Goal: Task Accomplishment & Management: Manage account settings

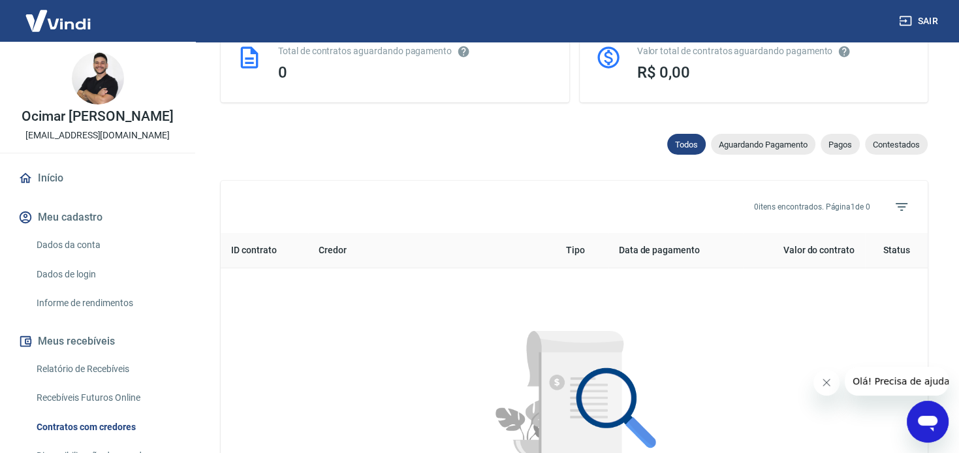
click at [64, 259] on link "Dados da conta" at bounding box center [105, 245] width 148 height 27
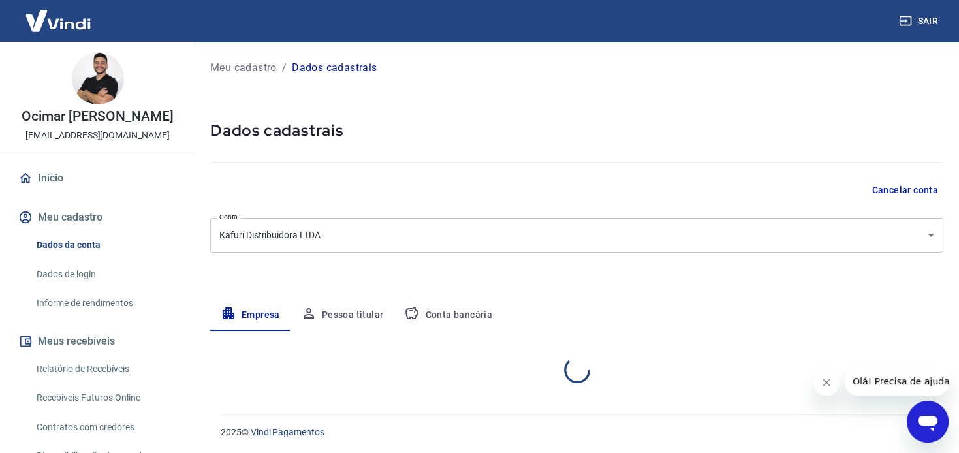
select select "MG"
select select "business"
click at [340, 318] on button "Pessoa titular" at bounding box center [343, 315] width 104 height 31
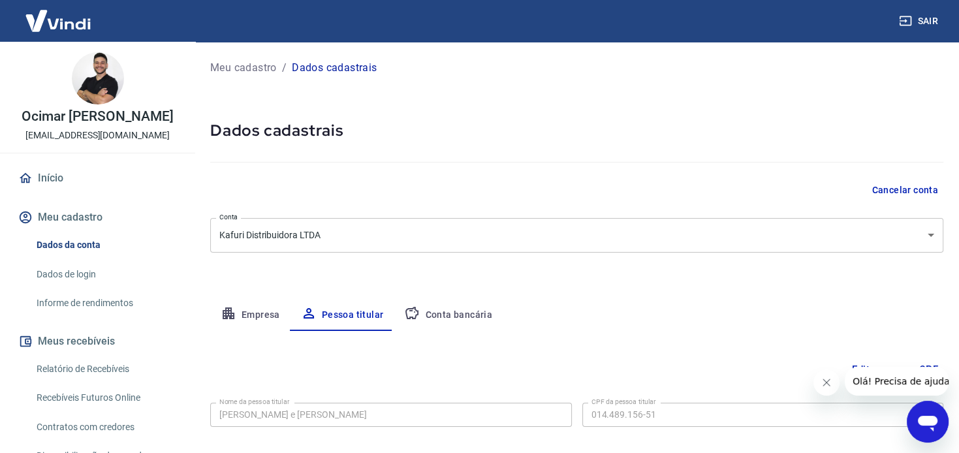
scroll to position [68, 0]
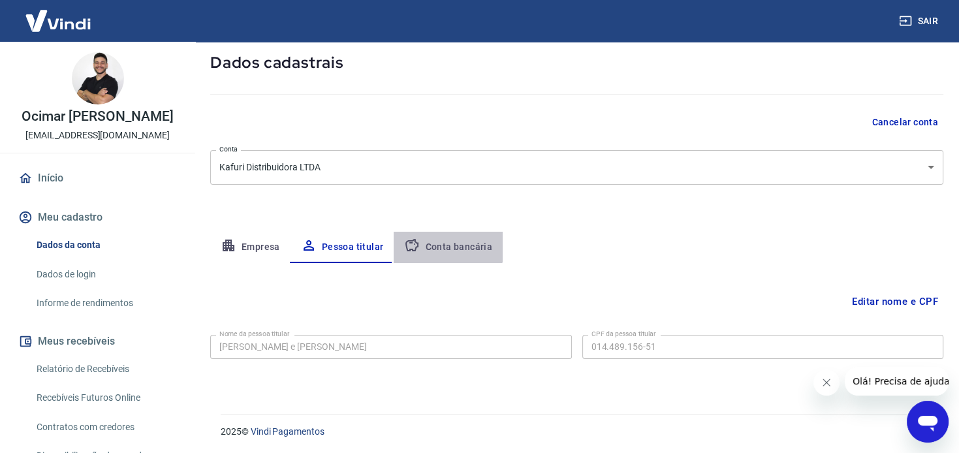
click at [443, 242] on button "Conta bancária" at bounding box center [448, 247] width 109 height 31
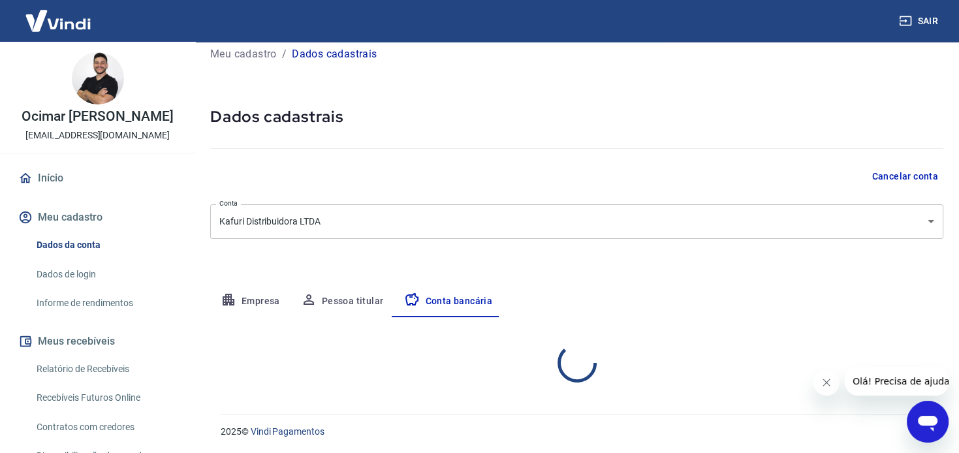
select select "1"
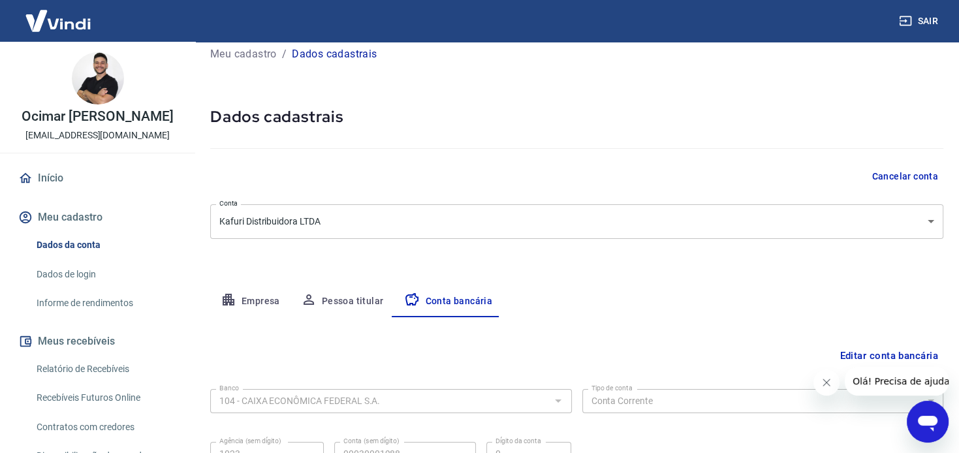
scroll to position [141, 0]
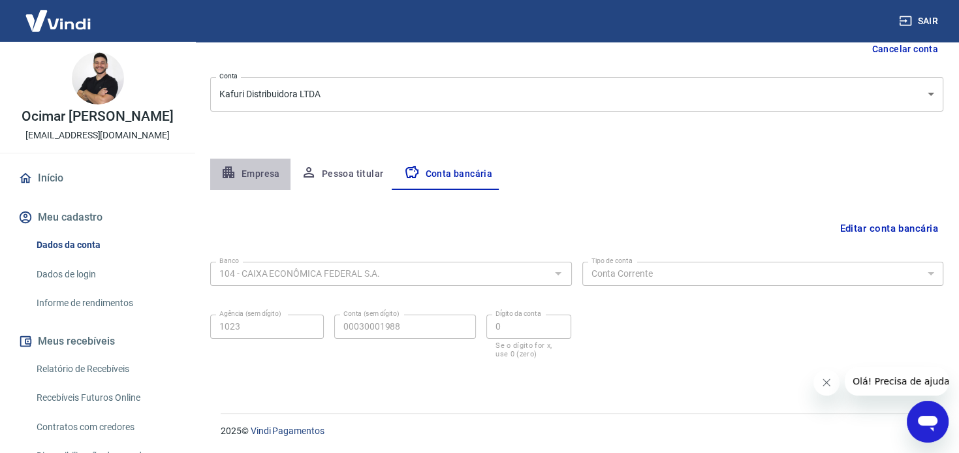
click at [268, 174] on button "Empresa" at bounding box center [250, 174] width 80 height 31
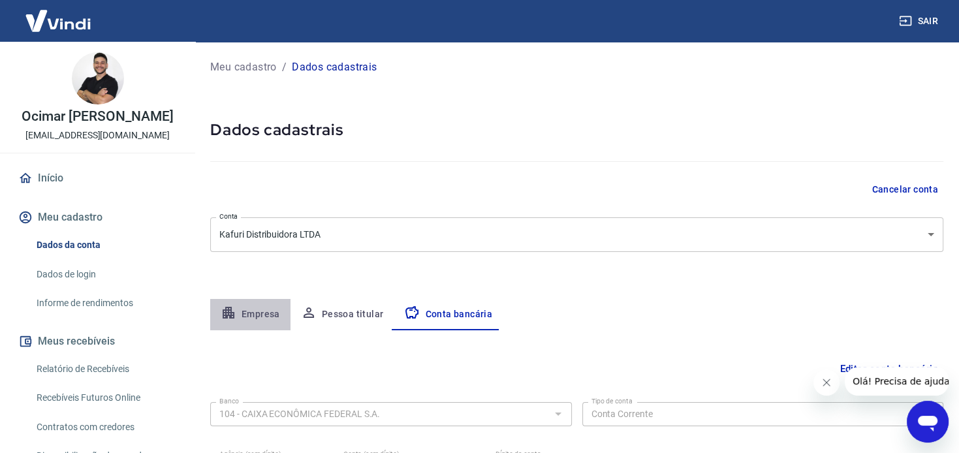
select select "MG"
select select "business"
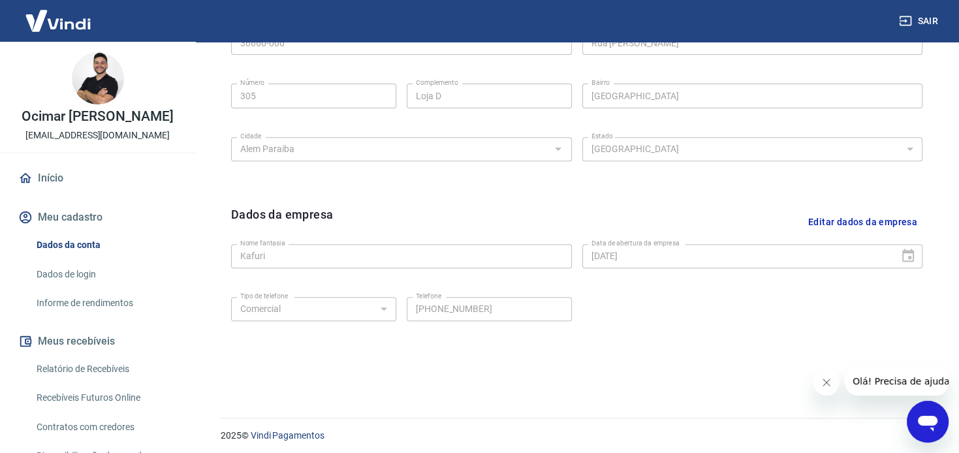
scroll to position [488, 0]
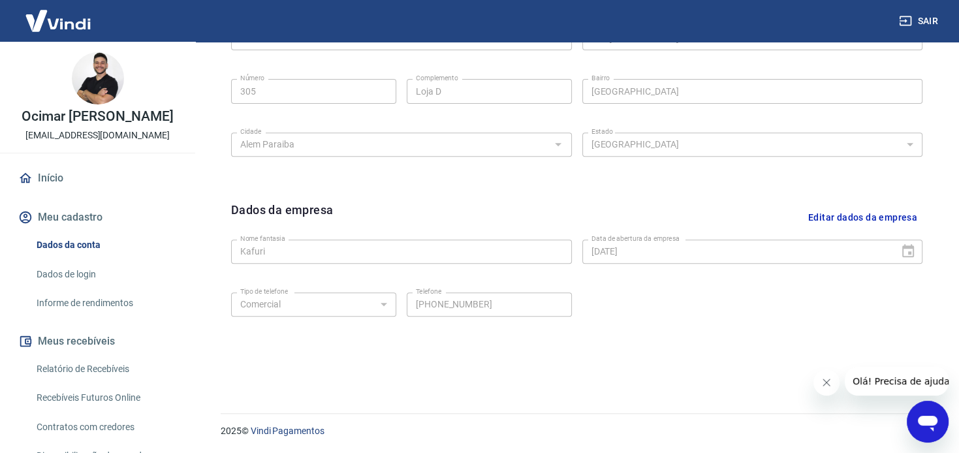
click at [119, 142] on p "[EMAIL_ADDRESS][DOMAIN_NAME]" at bounding box center [97, 136] width 144 height 14
click at [73, 103] on div "Ocimar [PERSON_NAME] Junior [EMAIL_ADDRESS][DOMAIN_NAME]" at bounding box center [97, 97] width 195 height 111
click at [81, 288] on link "Dados de login" at bounding box center [105, 274] width 148 height 27
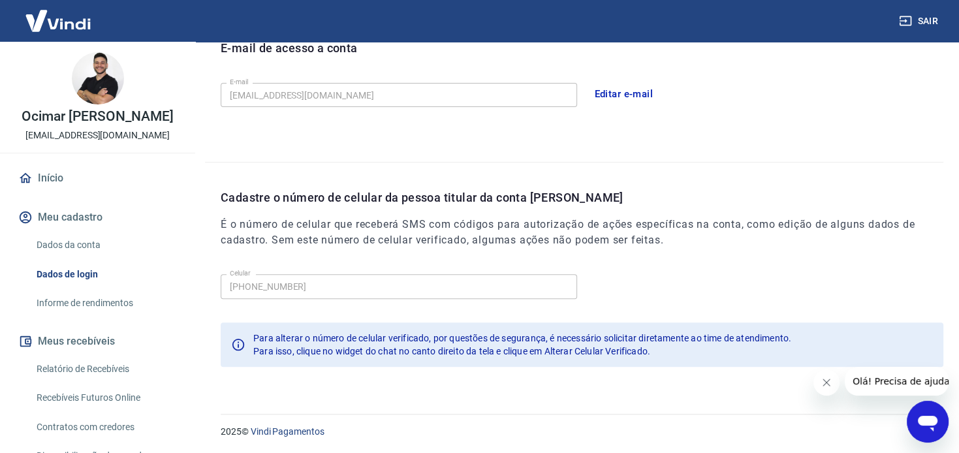
scroll to position [382, 0]
click at [114, 315] on link "Informe de rendimentos" at bounding box center [105, 303] width 148 height 27
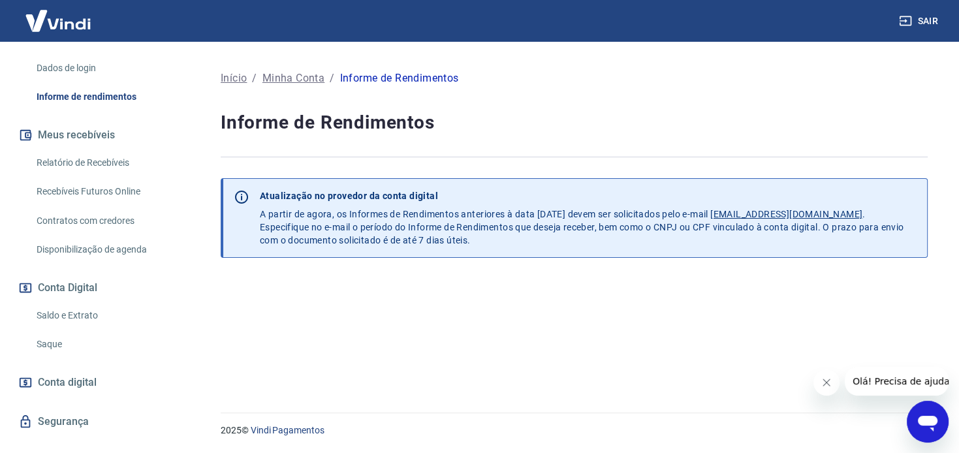
scroll to position [404, 0]
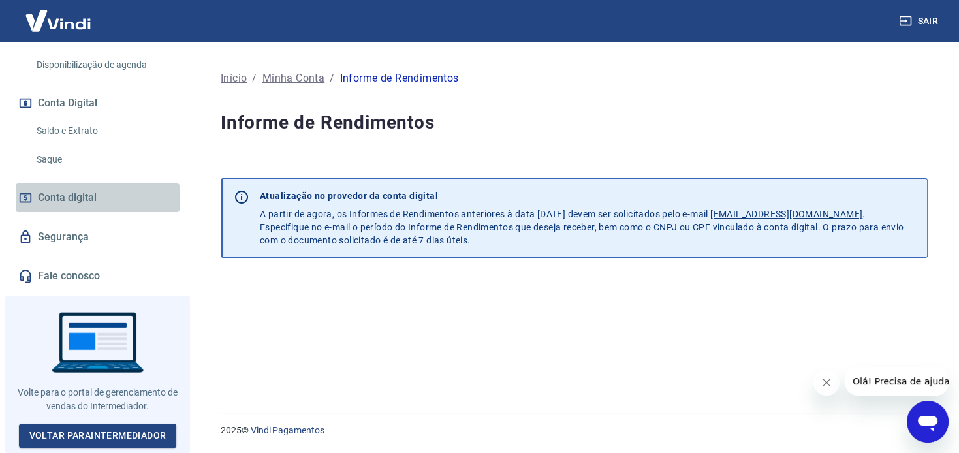
click at [88, 204] on span "Conta digital" at bounding box center [67, 198] width 59 height 18
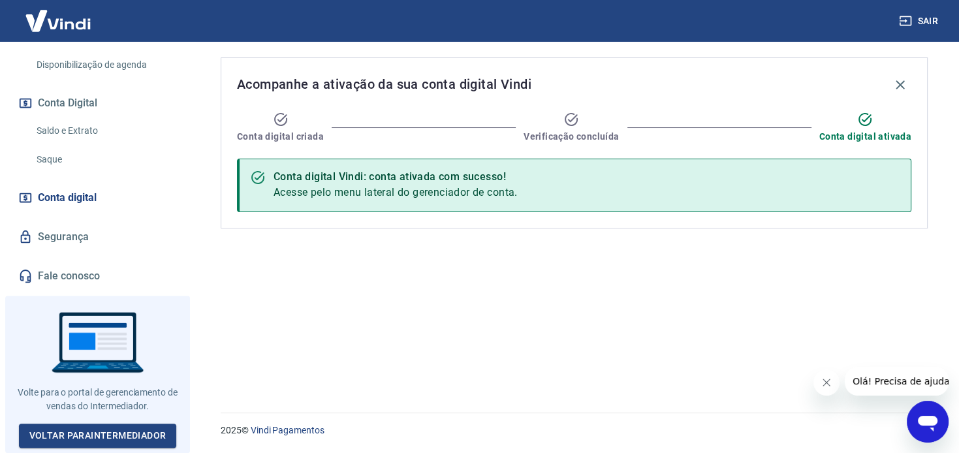
click at [83, 240] on link "Segurança" at bounding box center [98, 237] width 164 height 29
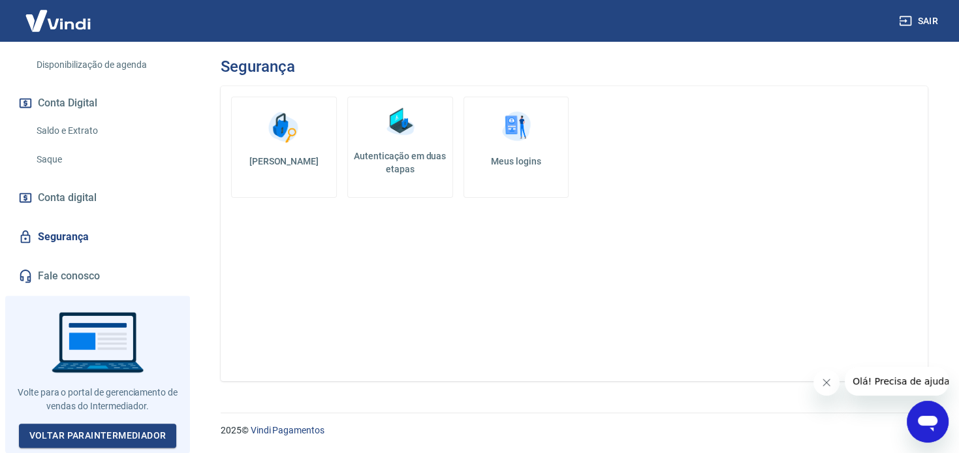
click at [80, 283] on link "Fale conosco" at bounding box center [98, 276] width 164 height 29
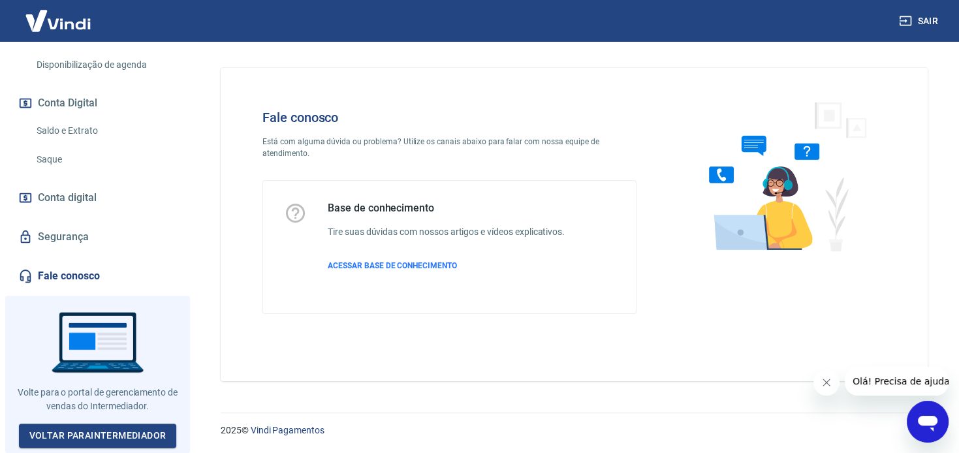
click at [55, 234] on link "Segurança" at bounding box center [98, 237] width 164 height 29
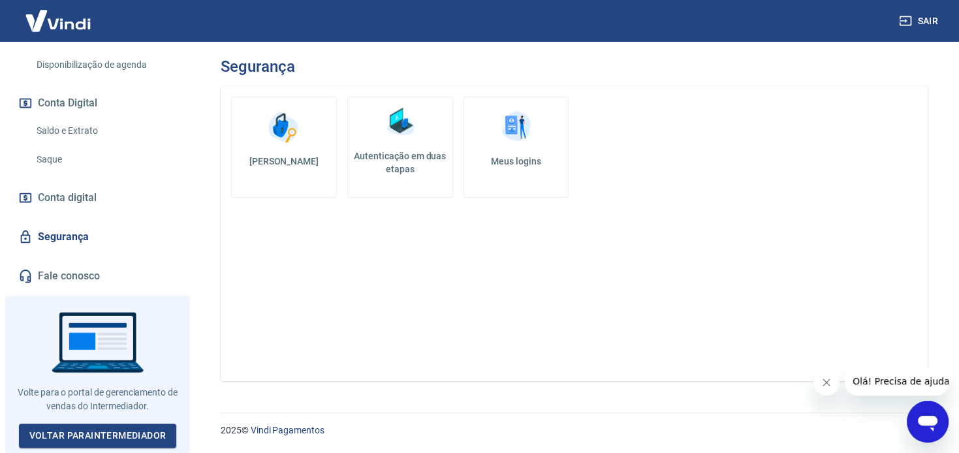
click at [513, 145] on img at bounding box center [516, 127] width 39 height 39
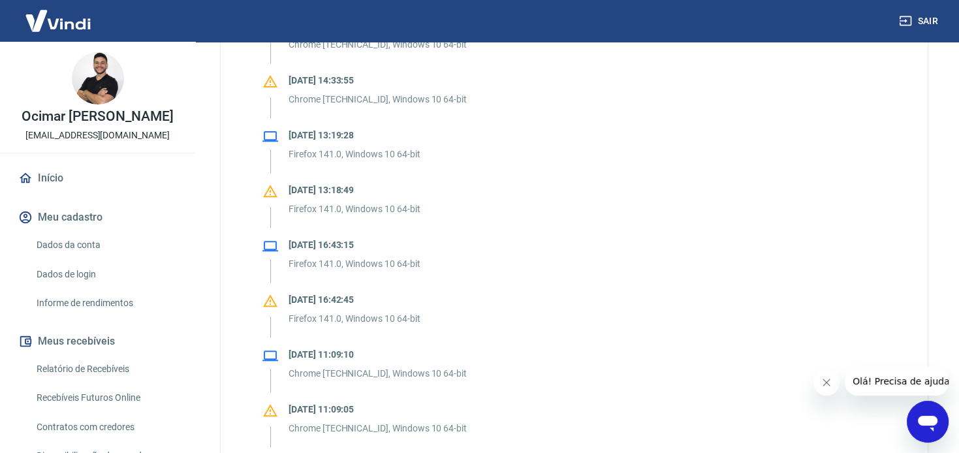
scroll to position [329, 0]
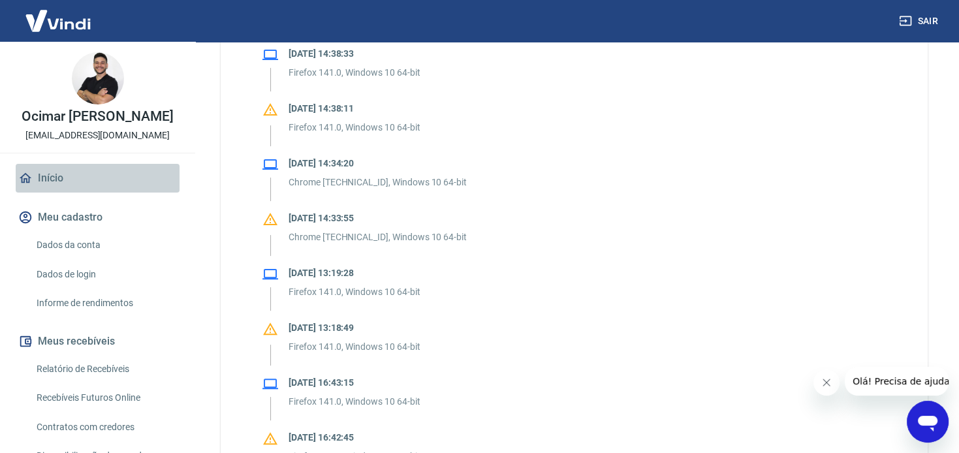
click at [42, 192] on link "Início" at bounding box center [98, 178] width 164 height 29
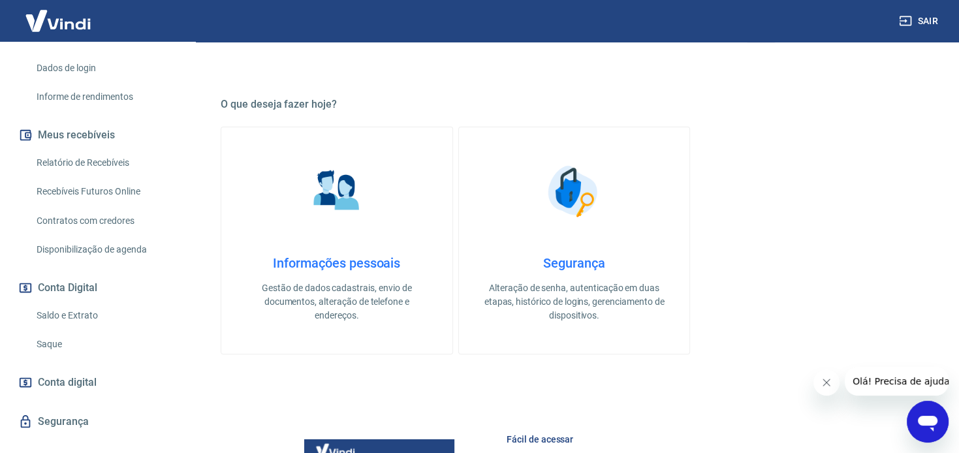
scroll to position [138, 0]
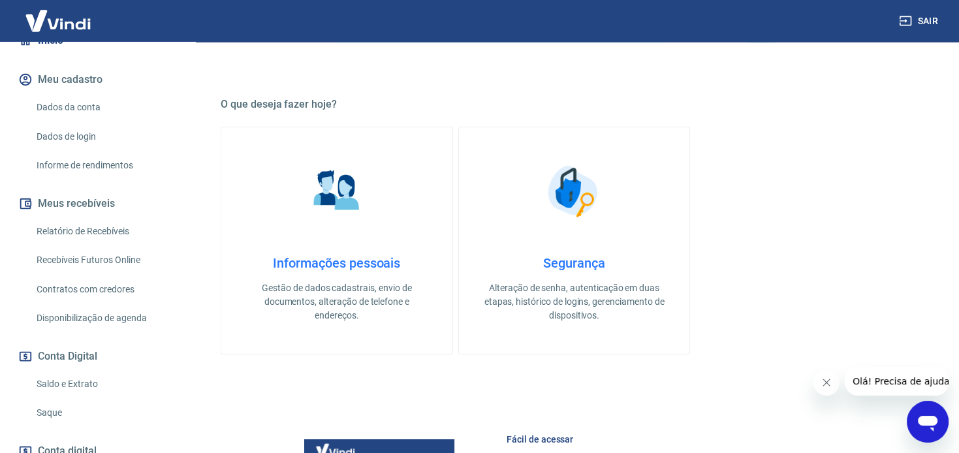
click at [78, 121] on link "Dados da conta" at bounding box center [105, 107] width 148 height 27
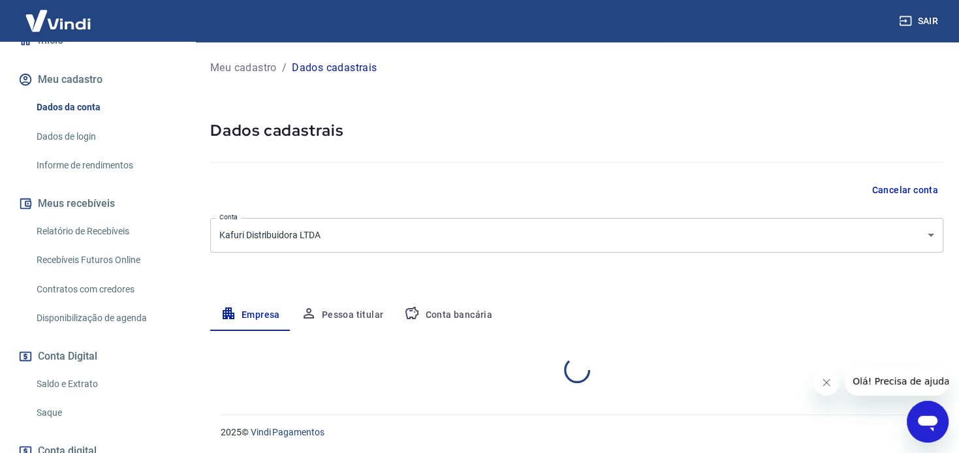
select select "MG"
select select "business"
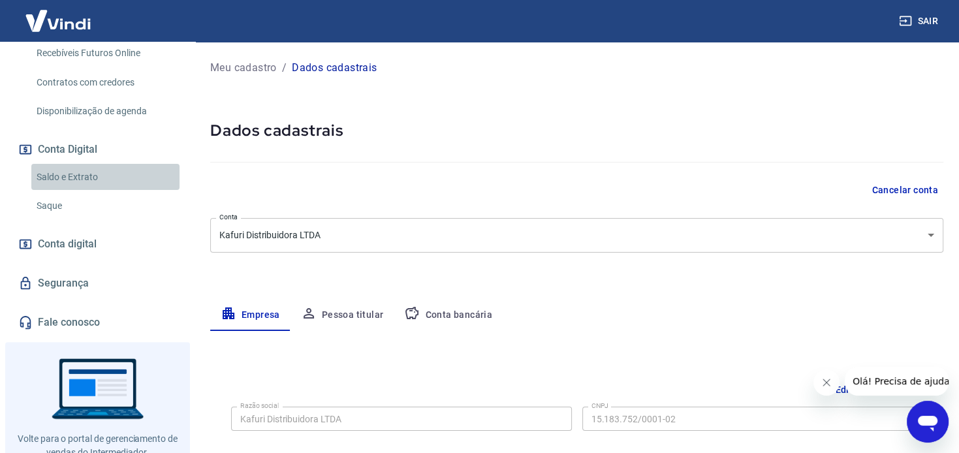
click at [62, 189] on link "Saldo e Extrato" at bounding box center [105, 177] width 148 height 27
